Goal: Information Seeking & Learning: Learn about a topic

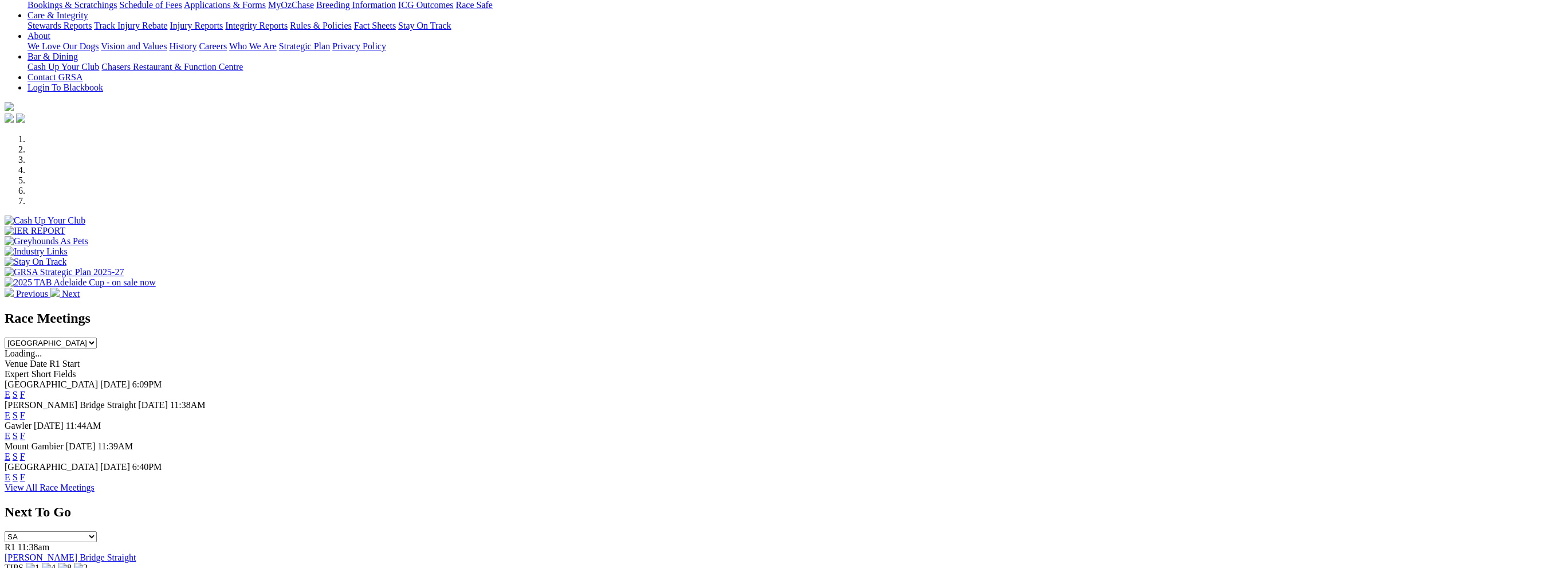
scroll to position [230, 0]
click at [26, 389] on link "F" at bounding box center [22, 394] width 5 height 10
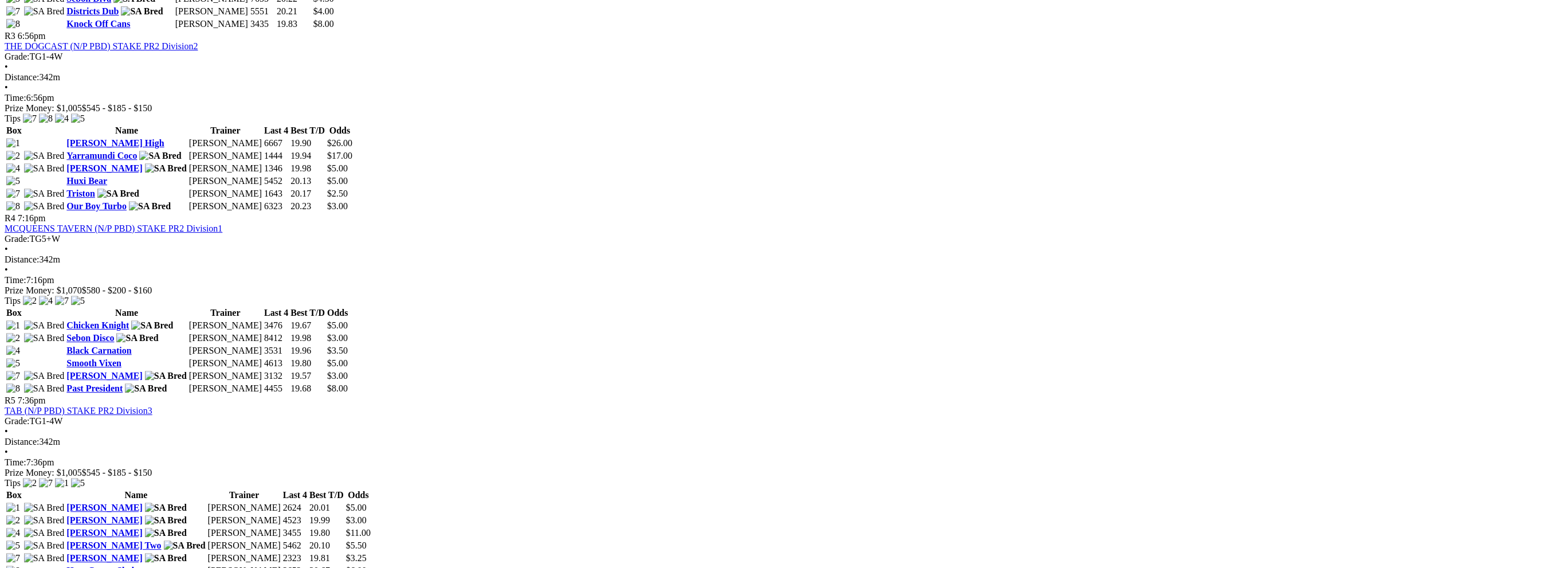
scroll to position [917, 0]
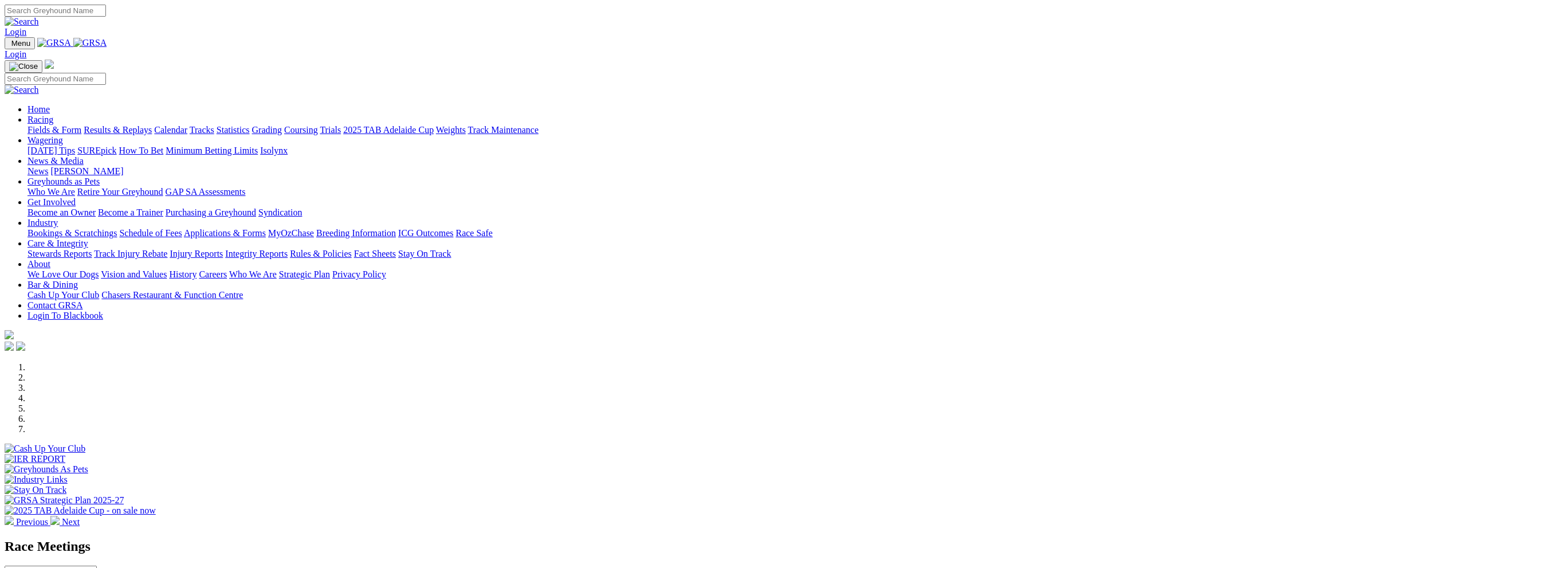
scroll to position [230, 0]
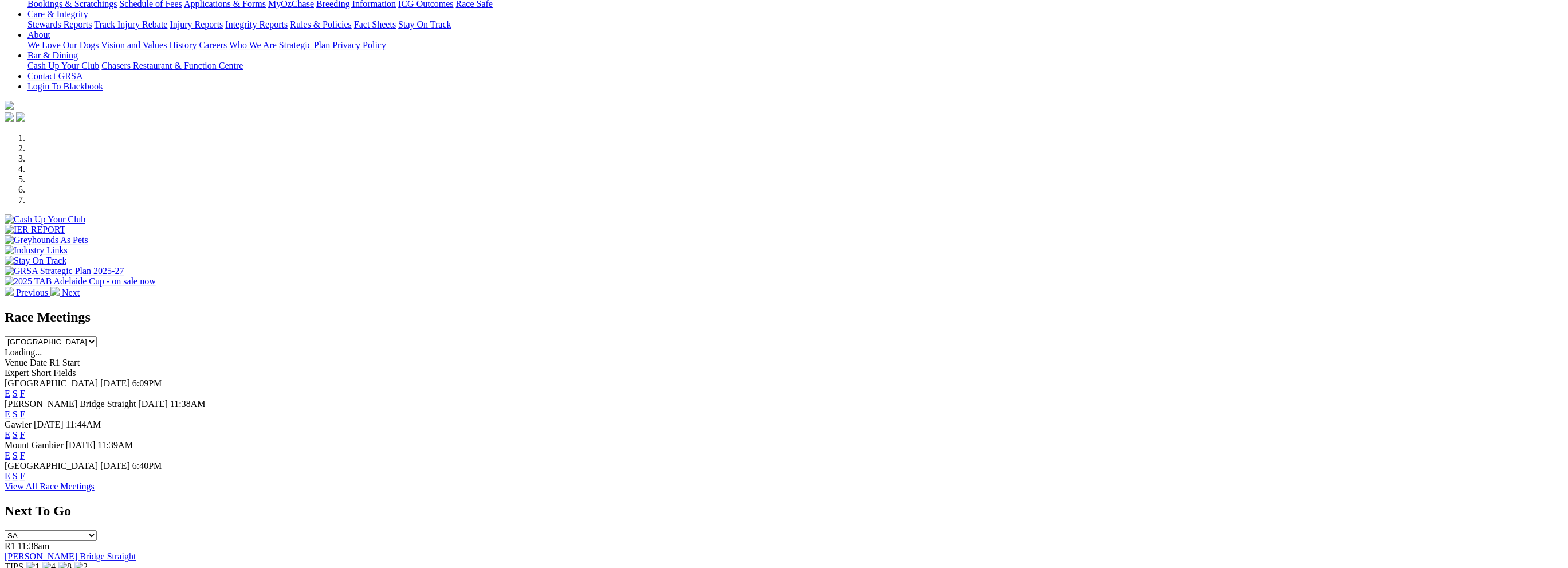
click at [26, 409] on link "F" at bounding box center [22, 414] width 5 height 10
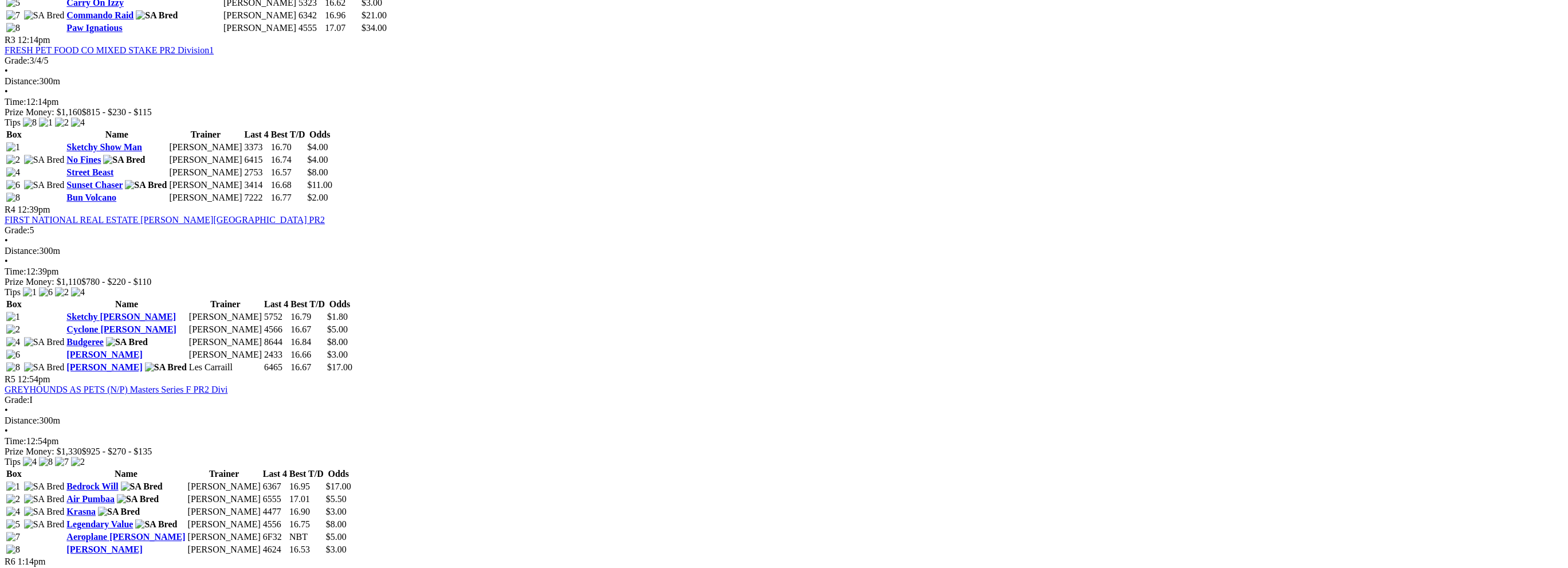
scroll to position [917, 0]
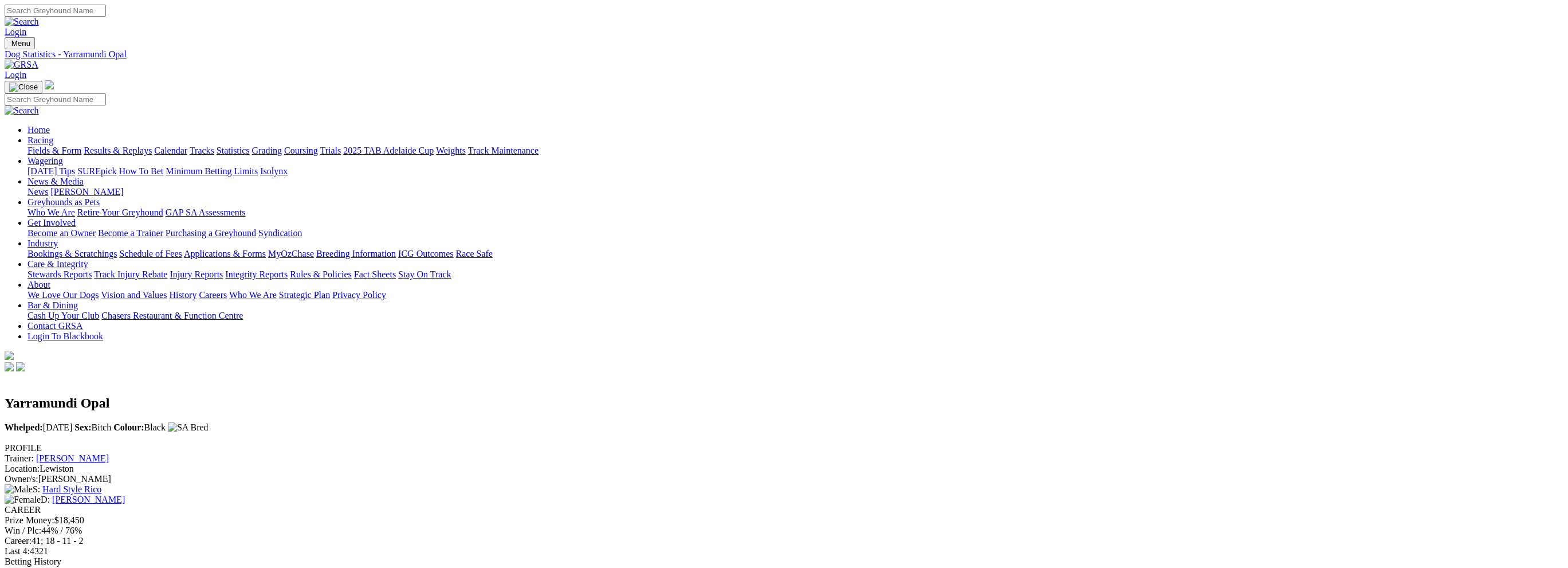
click at [109, 454] on link "[PERSON_NAME]" at bounding box center [72, 458] width 73 height 10
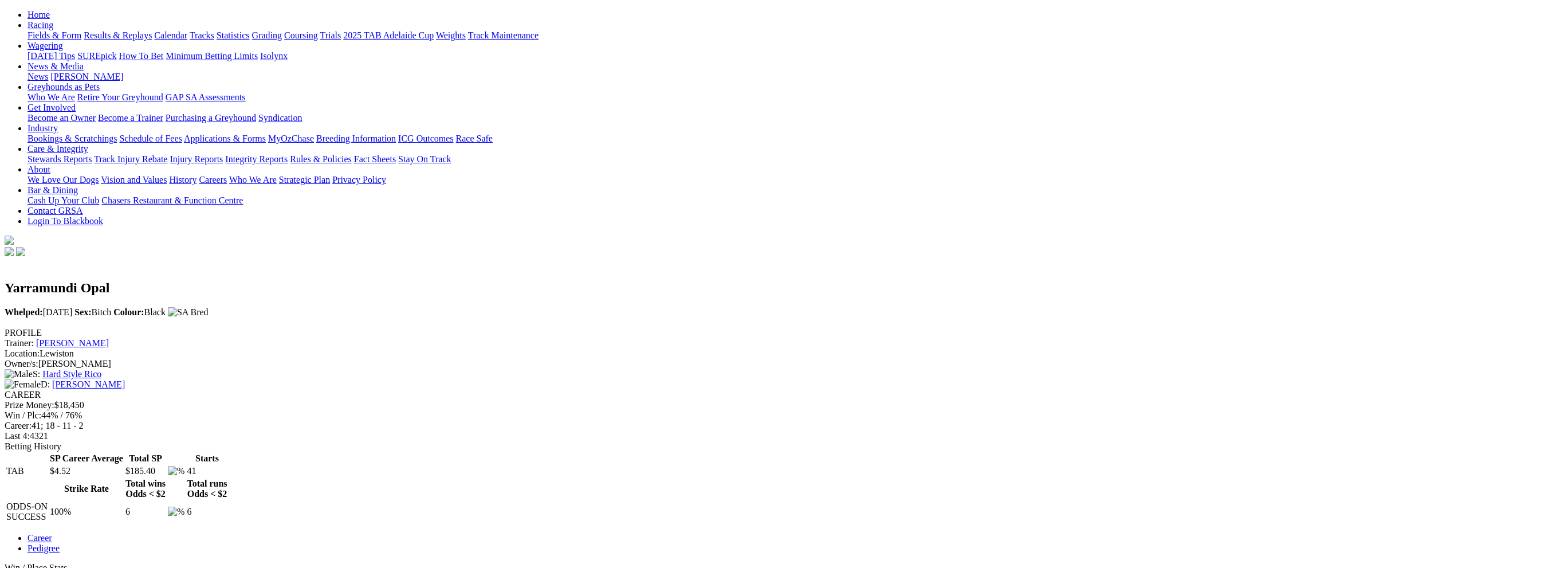
scroll to position [114, 0]
